Goal: Check status: Check status

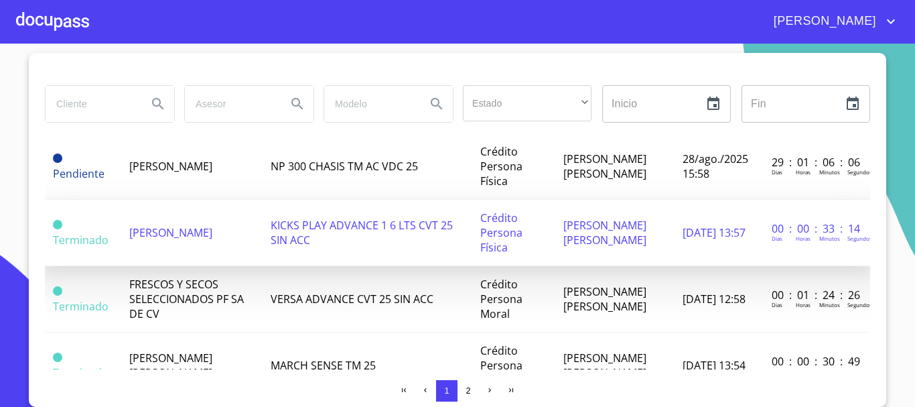
scroll to position [67, 0]
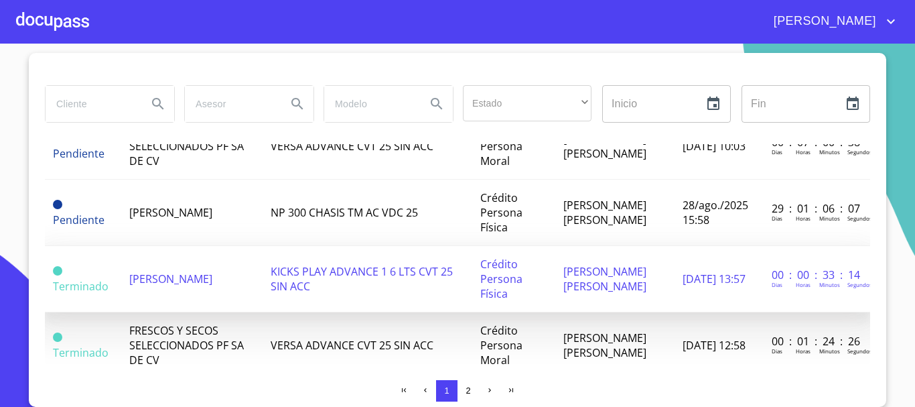
click at [181, 278] on span "[PERSON_NAME]" at bounding box center [170, 278] width 83 height 15
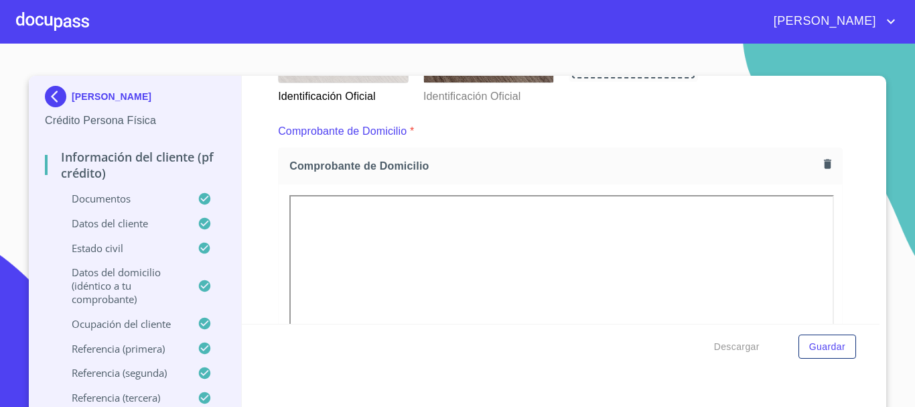
scroll to position [282, 0]
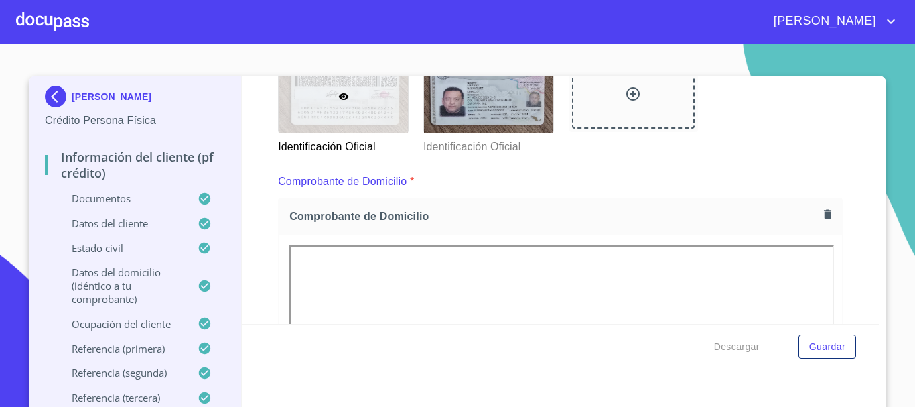
click at [518, 48] on img at bounding box center [560, 40] width 542 height 15
click at [58, 23] on div at bounding box center [52, 21] width 73 height 43
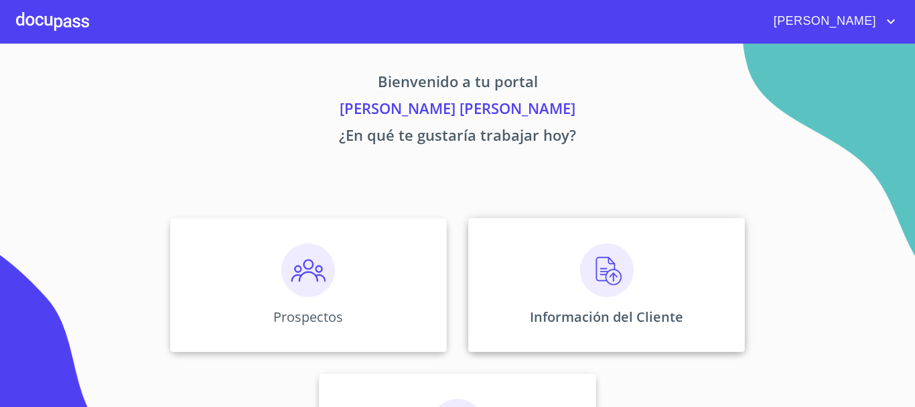
click at [601, 279] on img at bounding box center [607, 270] width 54 height 54
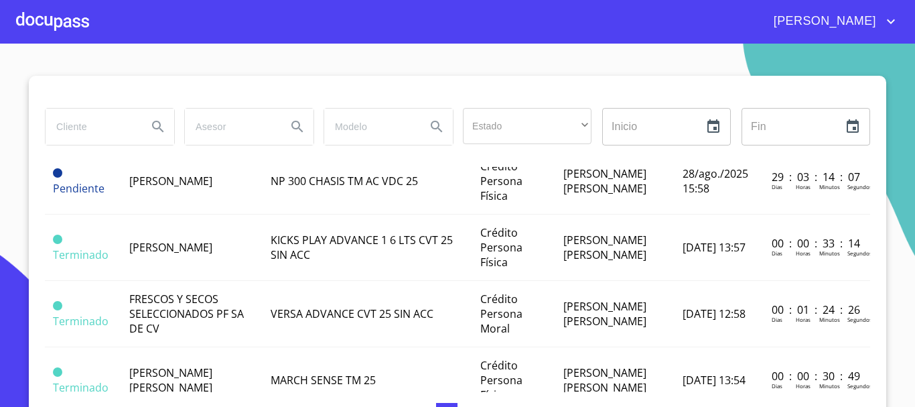
scroll to position [133, 0]
